Goal: Task Accomplishment & Management: Complete application form

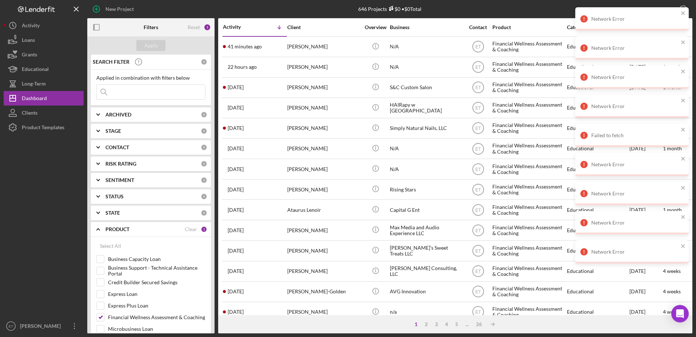
scroll to position [157, 0]
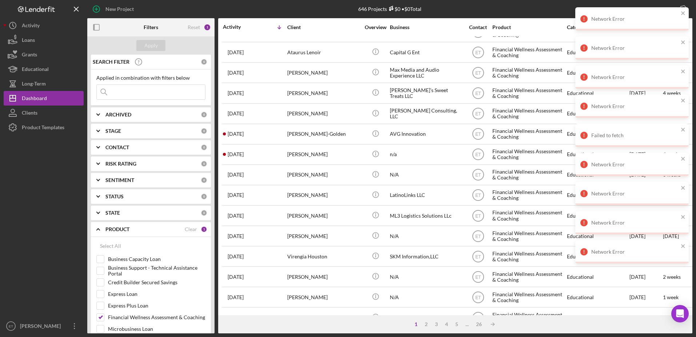
click at [108, 45] on div "Apply" at bounding box center [150, 45] width 127 height 18
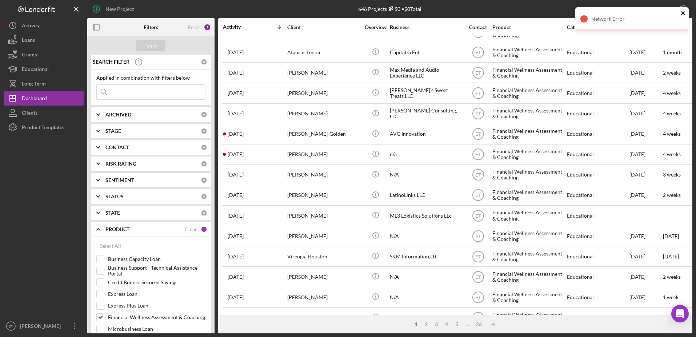
click at [684, 13] on icon "close" at bounding box center [682, 13] width 5 height 6
click at [129, 96] on input at bounding box center [151, 92] width 108 height 15
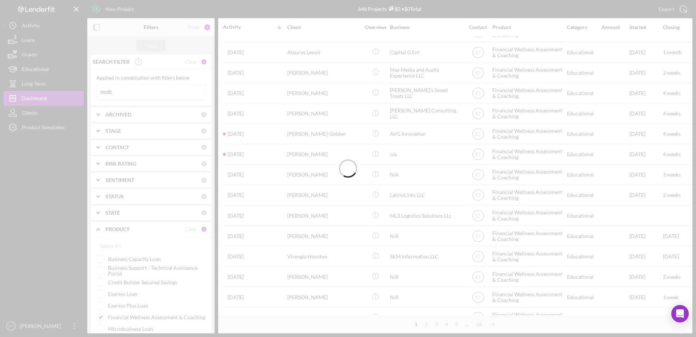
scroll to position [0, 0]
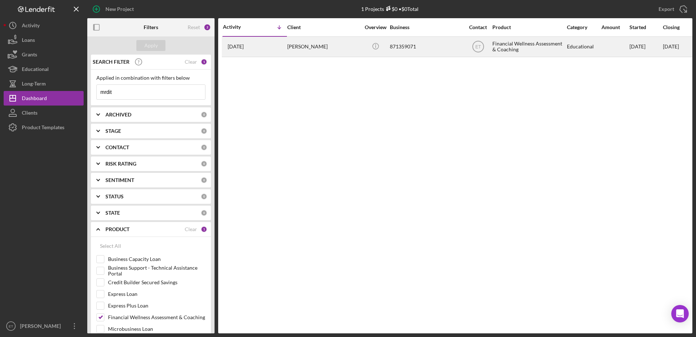
type input "mrdit"
click at [300, 49] on div "[PERSON_NAME]" at bounding box center [323, 46] width 73 height 19
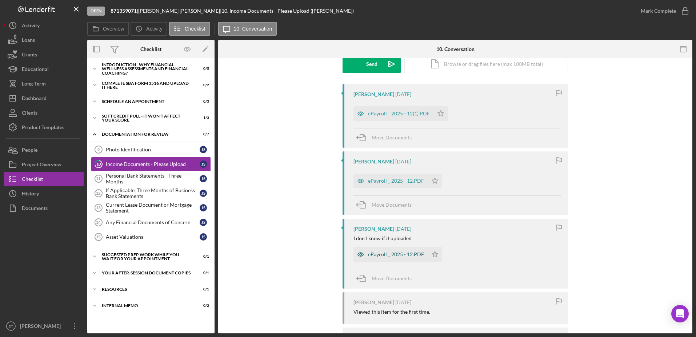
scroll to position [116, 0]
click at [129, 196] on div "If Applicable, Three Months of Business Bank Statements" at bounding box center [153, 193] width 94 height 12
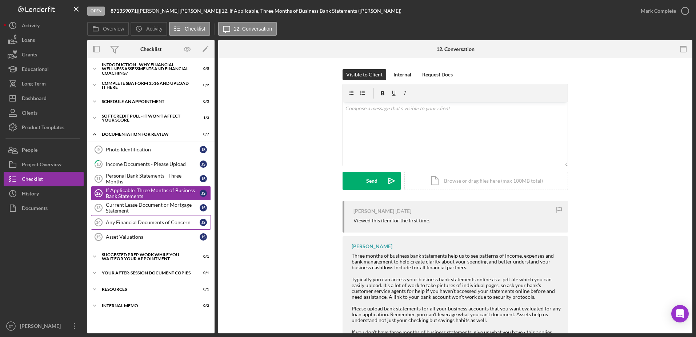
click at [123, 222] on div "Any Financial Documents of Concern" at bounding box center [153, 222] width 94 height 6
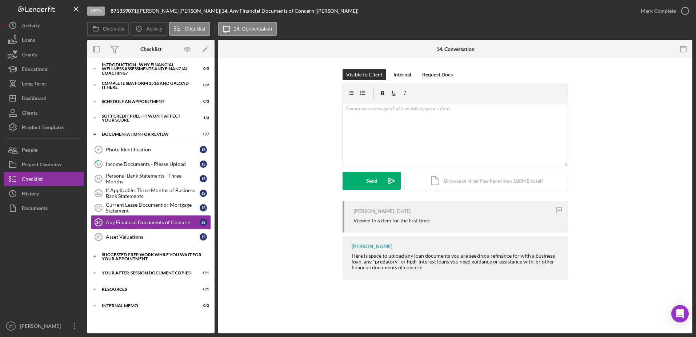
click at [129, 255] on div "Suggested Prep Work While You Wait For Your Appointment" at bounding box center [154, 256] width 104 height 8
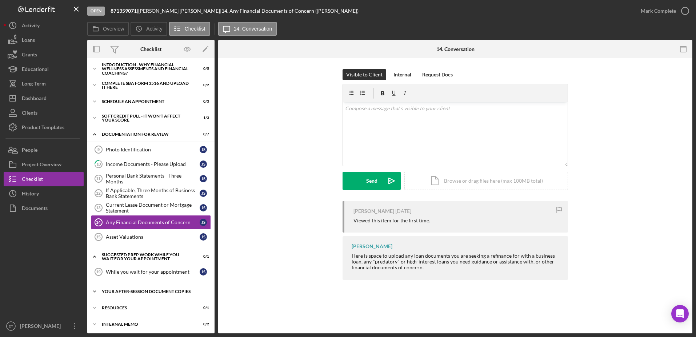
click at [129, 290] on div "Your After-Session Document Copies" at bounding box center [154, 291] width 104 height 4
click at [137, 302] on div "This is where we will post your session documents" at bounding box center [153, 307] width 94 height 12
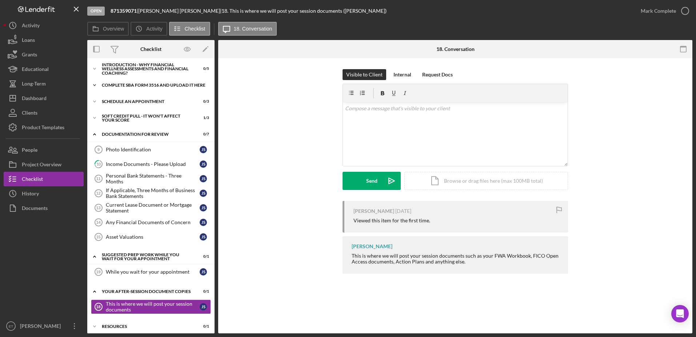
click at [134, 83] on div "Complete SBA Form 3516 and Upload it Here" at bounding box center [154, 85] width 104 height 4
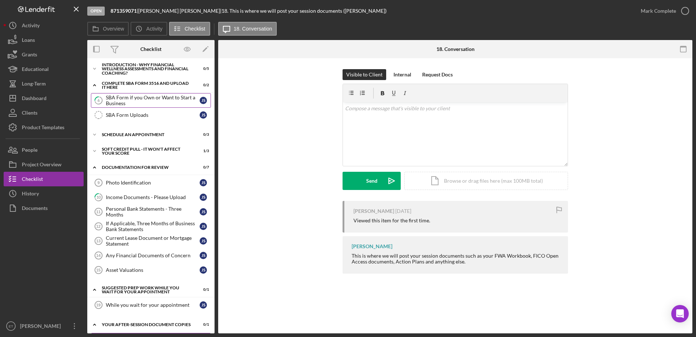
click at [124, 100] on div "SBA Form if you Own or Want to Start a Business" at bounding box center [153, 100] width 94 height 12
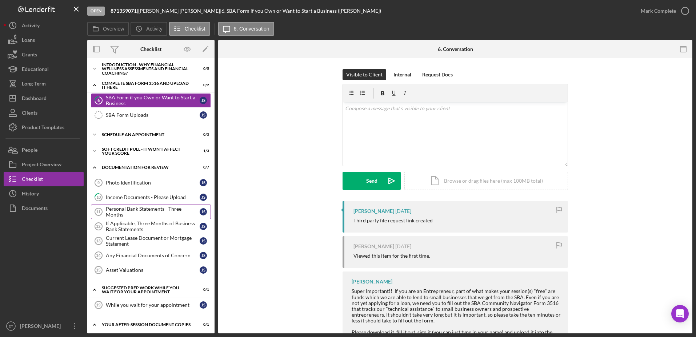
click at [118, 209] on div "Personal Bank Statements - Three Months" at bounding box center [153, 212] width 94 height 12
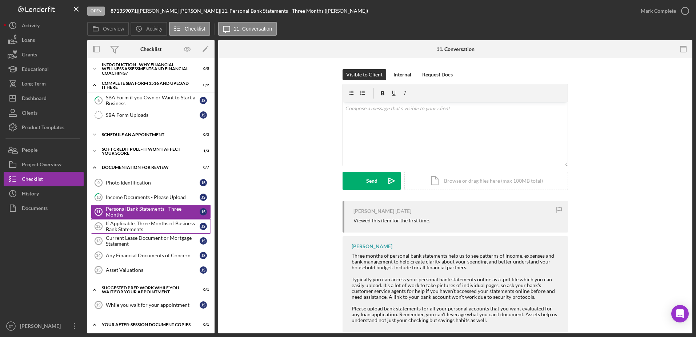
click at [122, 225] on div "If Applicable, Three Months of Business Bank Statements" at bounding box center [153, 226] width 94 height 12
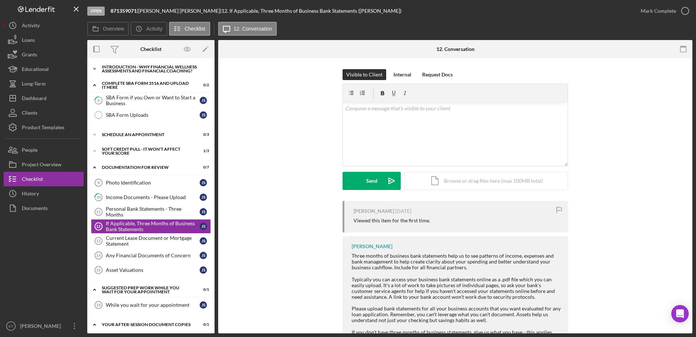
click at [130, 65] on div "Introduction - Why Financial Wellness Assessments and Financial Coaching?" at bounding box center [154, 69] width 104 height 8
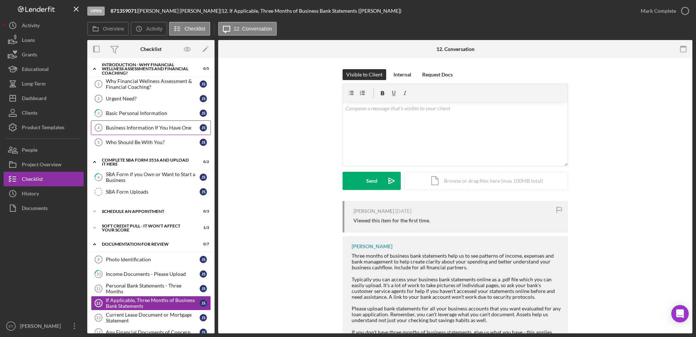
click at [129, 127] on div "Business Information If You Have One" at bounding box center [153, 128] width 94 height 6
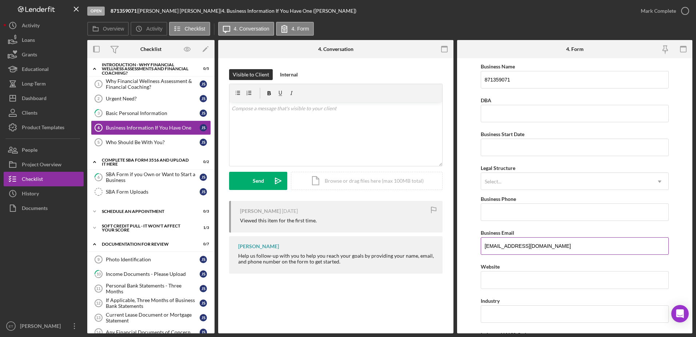
click at [499, 246] on input "[EMAIL_ADDRESS][DOMAIN_NAME]" at bounding box center [574, 245] width 188 height 17
click at [87, 126] on div "Why Financial Wellness Assessment & Financial Coaching? 1 Why Financial Wellnes…" at bounding box center [150, 115] width 127 height 76
click at [43, 153] on button "People" at bounding box center [44, 149] width 80 height 15
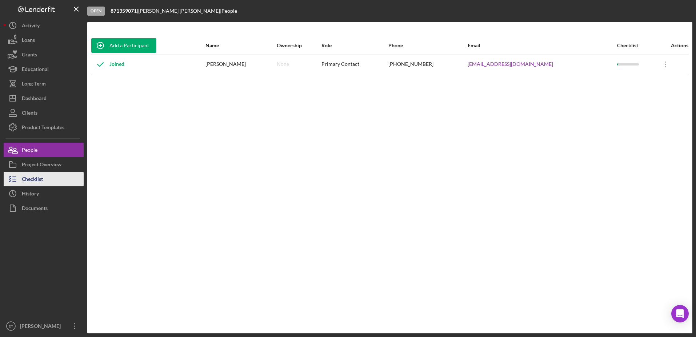
click at [25, 179] on div "Checklist" at bounding box center [32, 180] width 21 height 16
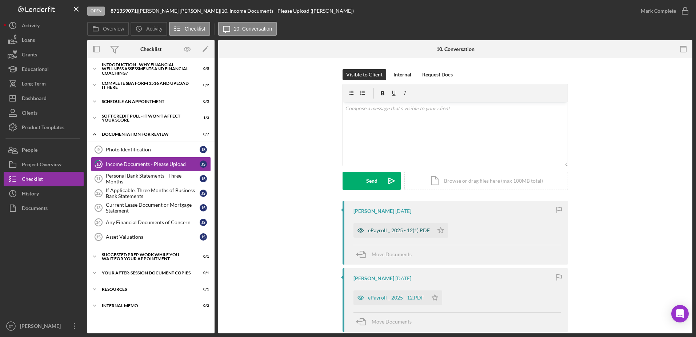
click at [360, 233] on icon "button" at bounding box center [360, 230] width 15 height 15
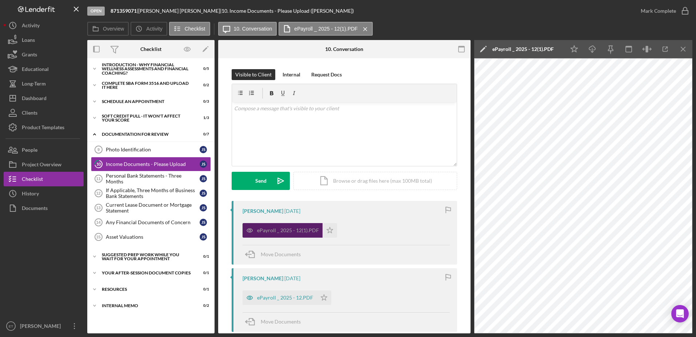
click at [360, 233] on div "ePayroll _ 2025 - 12(1).PDF Icon/Star" at bounding box center [345, 228] width 207 height 18
click at [225, 244] on div "Visible to Client Internal Request Docs v Color teal Color pink Remove color Ad…" at bounding box center [344, 285] width 252 height 455
click at [439, 35] on div "Overview Icon/History Activity Checklist Icon/Message 10. Conversation ePayroll…" at bounding box center [389, 29] width 605 height 15
